Goal: Task Accomplishment & Management: Use online tool/utility

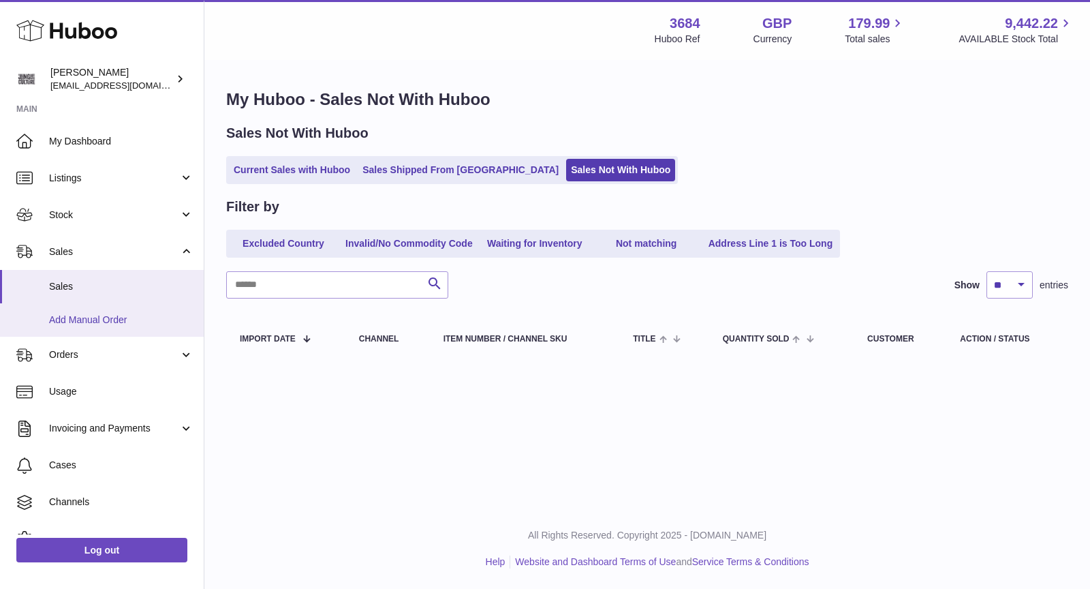
click at [137, 318] on span "Add Manual Order" at bounding box center [121, 319] width 144 height 13
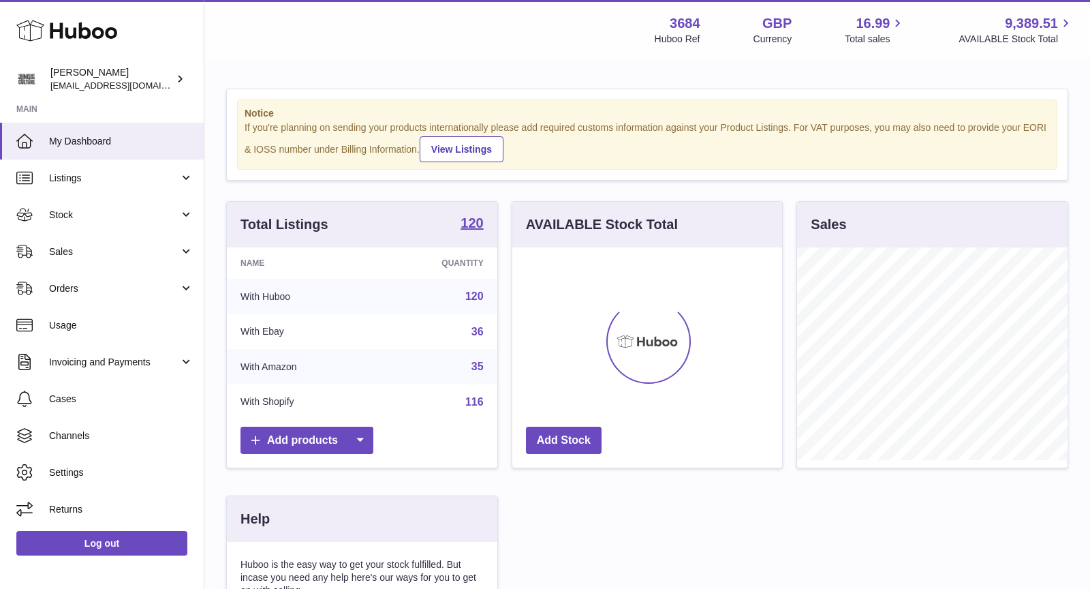
scroll to position [212, 271]
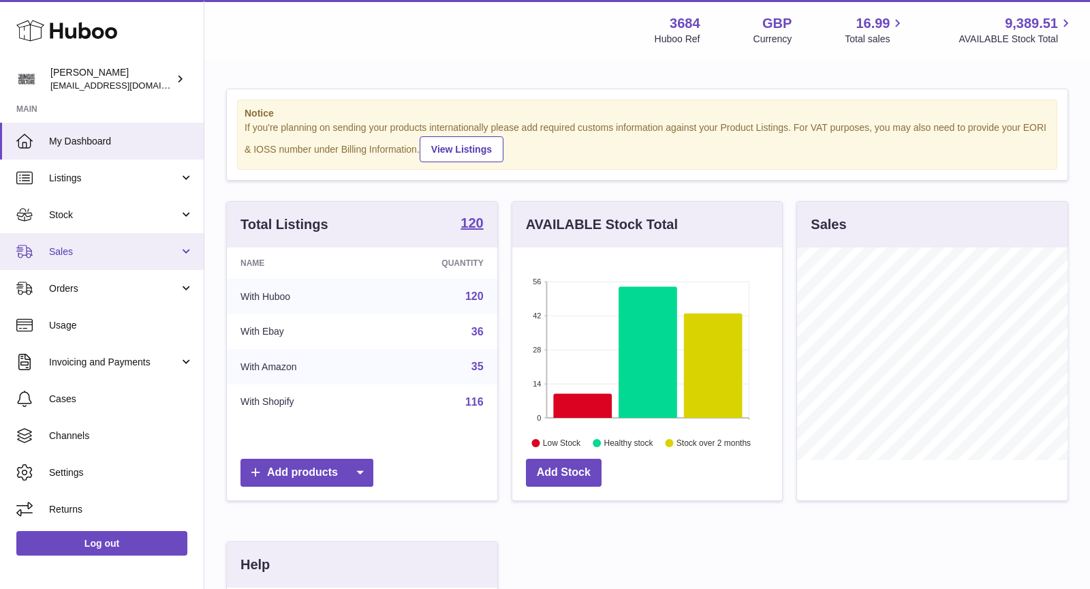
click at [72, 252] on span "Sales" at bounding box center [114, 251] width 130 height 13
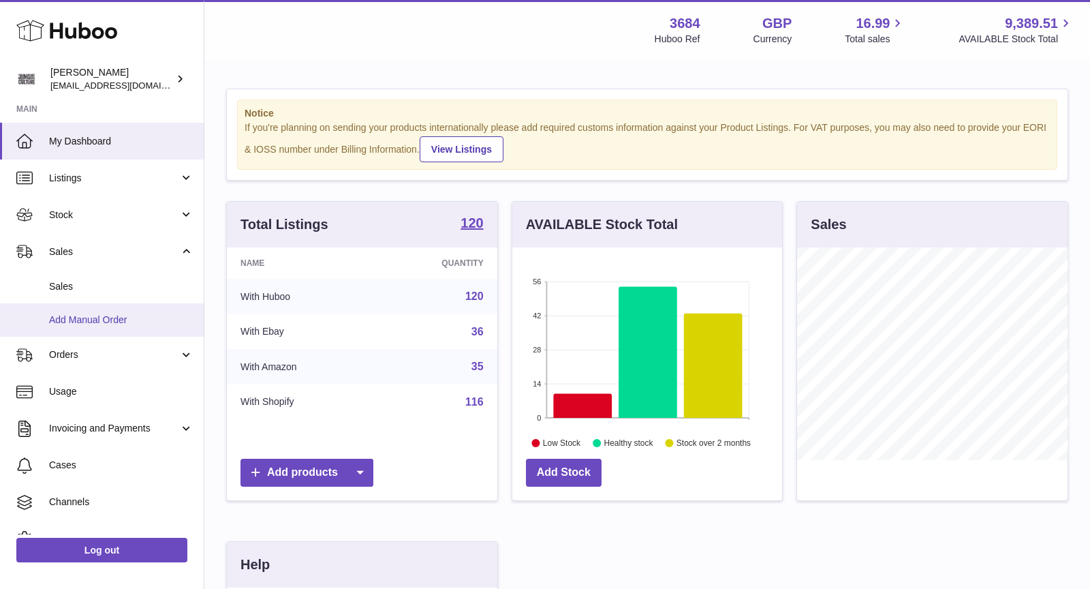
click at [99, 316] on span "Add Manual Order" at bounding box center [121, 319] width 144 height 13
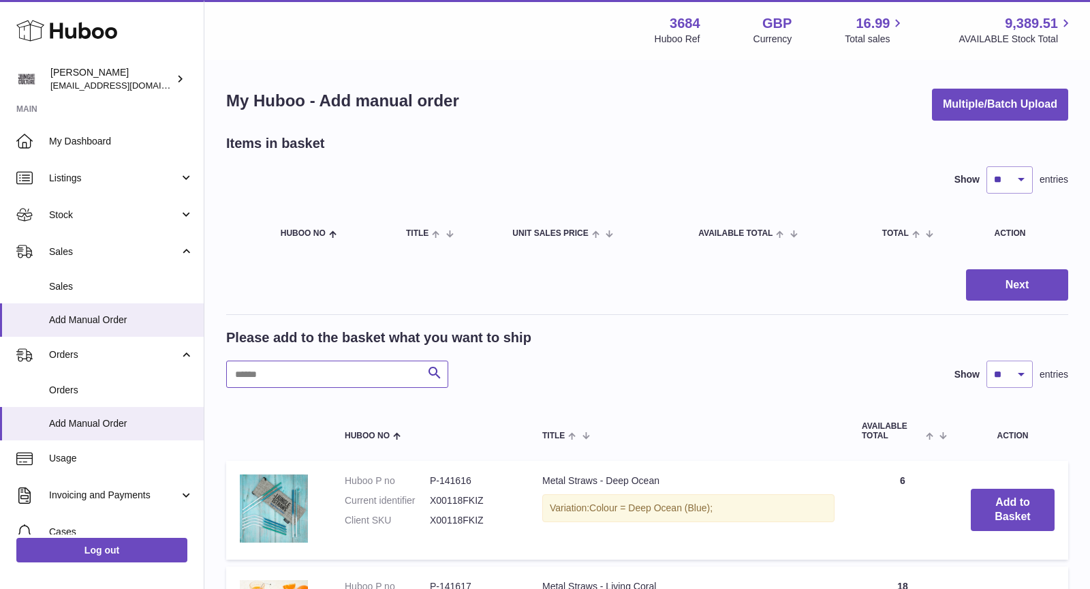
click at [354, 376] on input "text" at bounding box center [337, 373] width 222 height 27
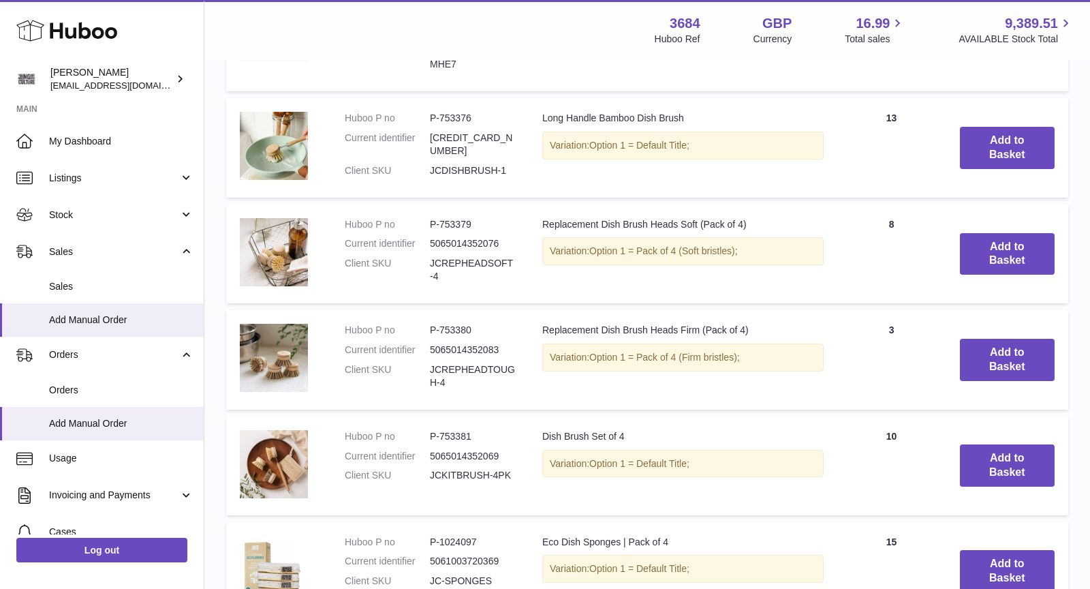
scroll to position [1079, 0]
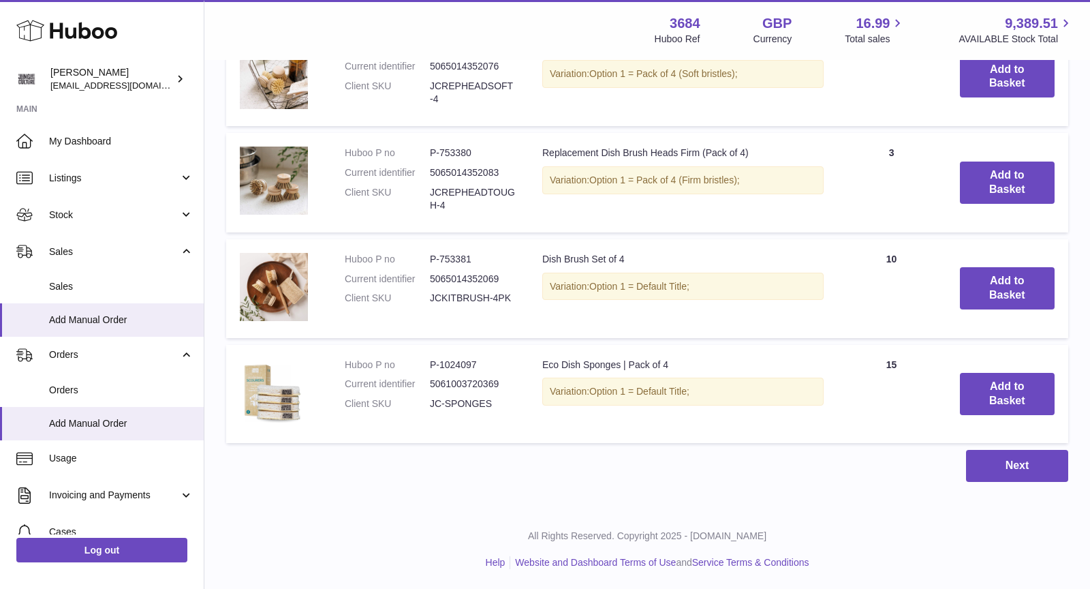
type input "****"
